Goal: Transaction & Acquisition: Purchase product/service

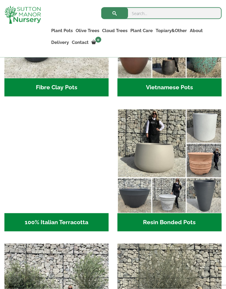
scroll to position [256, 0]
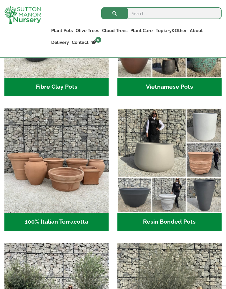
click at [44, 220] on h2 "100% Italian Terracotta (26)" at bounding box center [56, 222] width 104 height 18
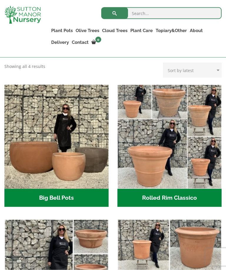
scroll to position [185, 0]
click at [190, 198] on h2 "Rolled Rim Classico (7)" at bounding box center [169, 198] width 104 height 18
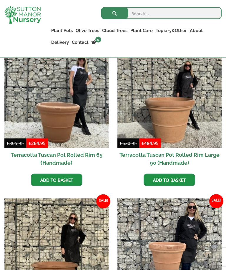
scroll to position [330, 0]
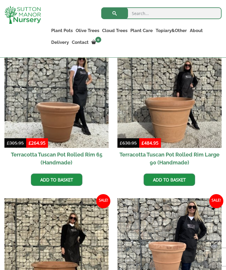
click at [54, 125] on img at bounding box center [56, 96] width 104 height 104
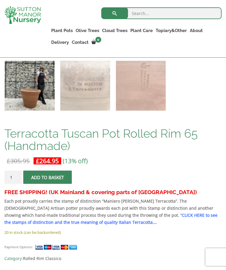
scroll to position [294, 0]
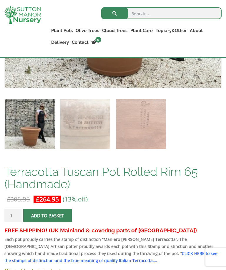
click at [193, 194] on div "Terracotta Tuscan Pot Rolled Rim 65 (Handmade) £ 305.95 Original price was: £30…" at bounding box center [112, 233] width 217 height 135
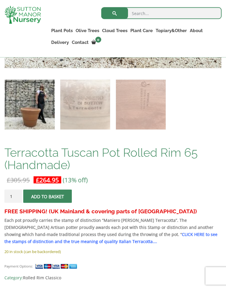
scroll to position [314, 0]
click at [48, 196] on span "submit" at bounding box center [48, 196] width 0 height 0
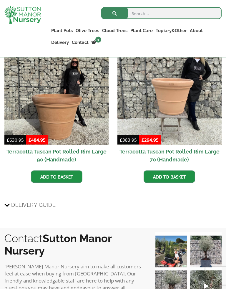
scroll to position [913, 0]
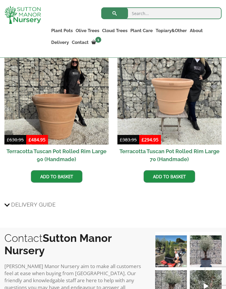
click at [172, 120] on img at bounding box center [169, 92] width 104 height 104
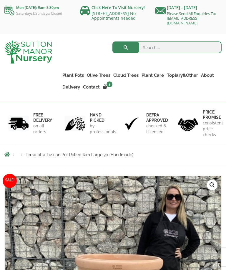
click at [0, 0] on link "Vietnamese Terracotta" at bounding box center [0, 0] width 0 height 0
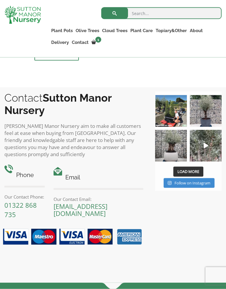
scroll to position [617, 0]
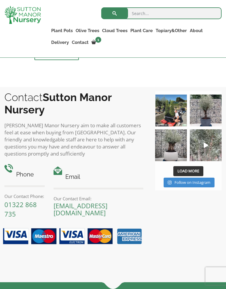
click at [207, 151] on img at bounding box center [206, 145] width 32 height 32
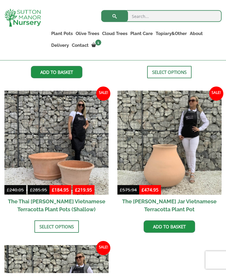
scroll to position [292, 0]
